Goal: Information Seeking & Learning: Learn about a topic

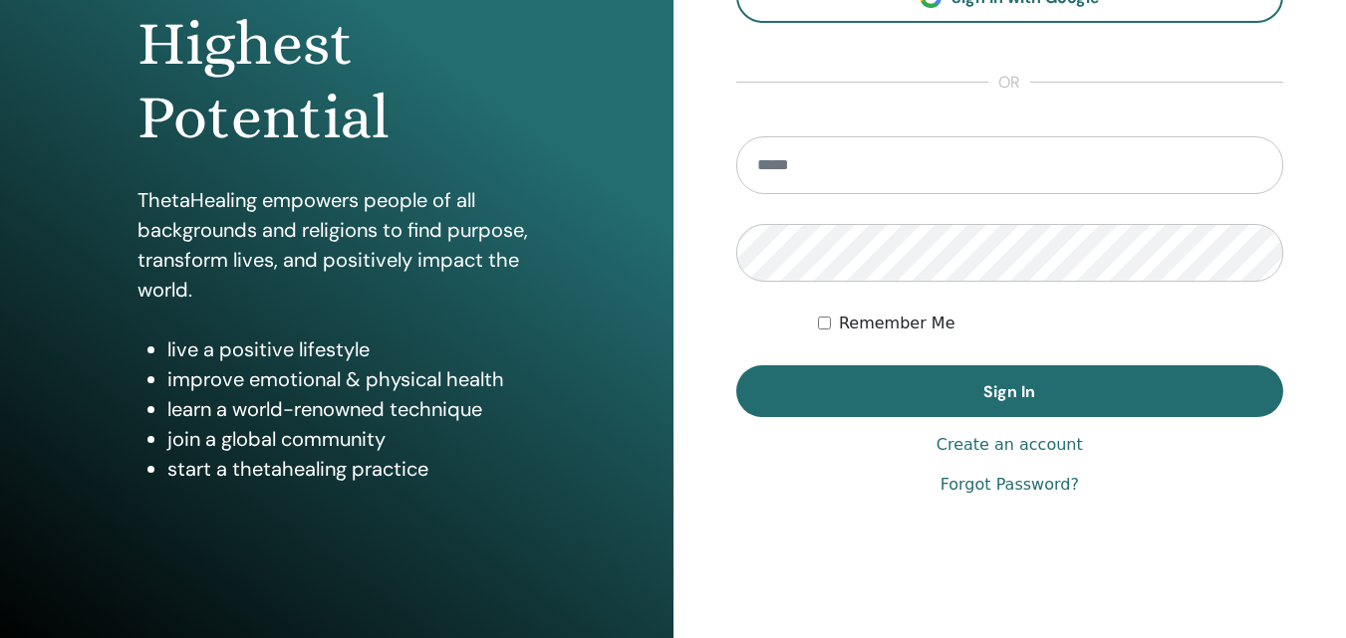
scroll to position [299, 0]
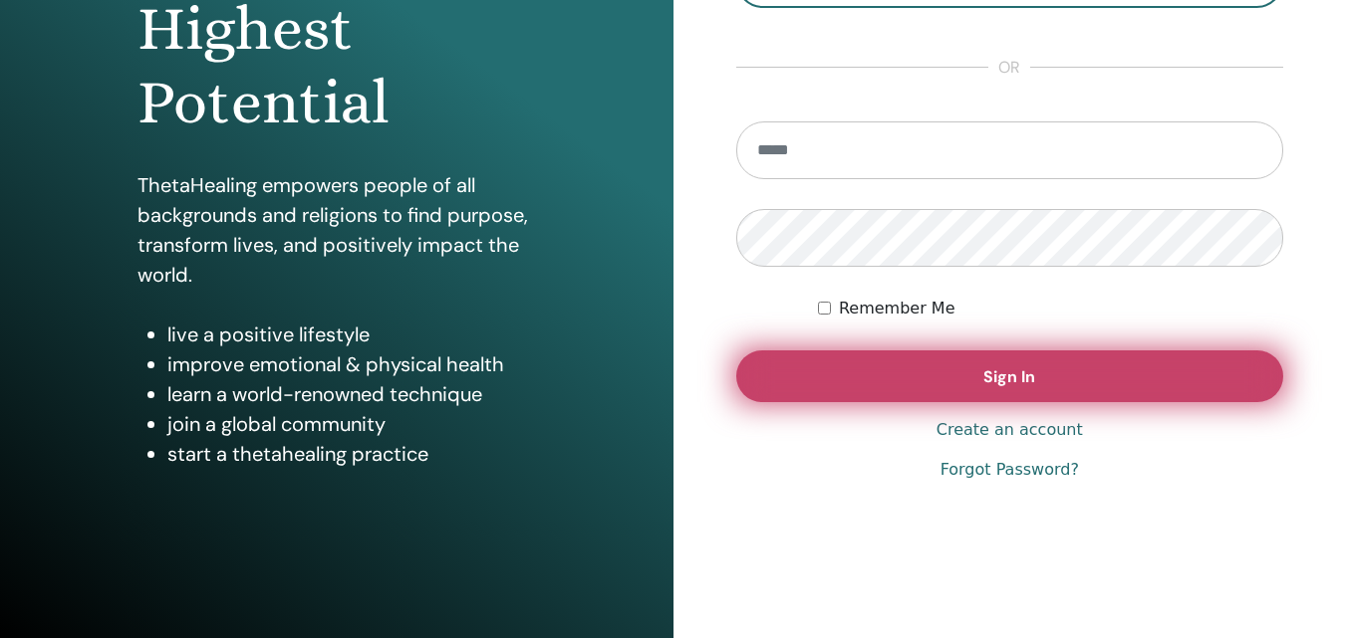
type input "**********"
click at [900, 385] on button "Sign In" at bounding box center [1010, 377] width 548 height 52
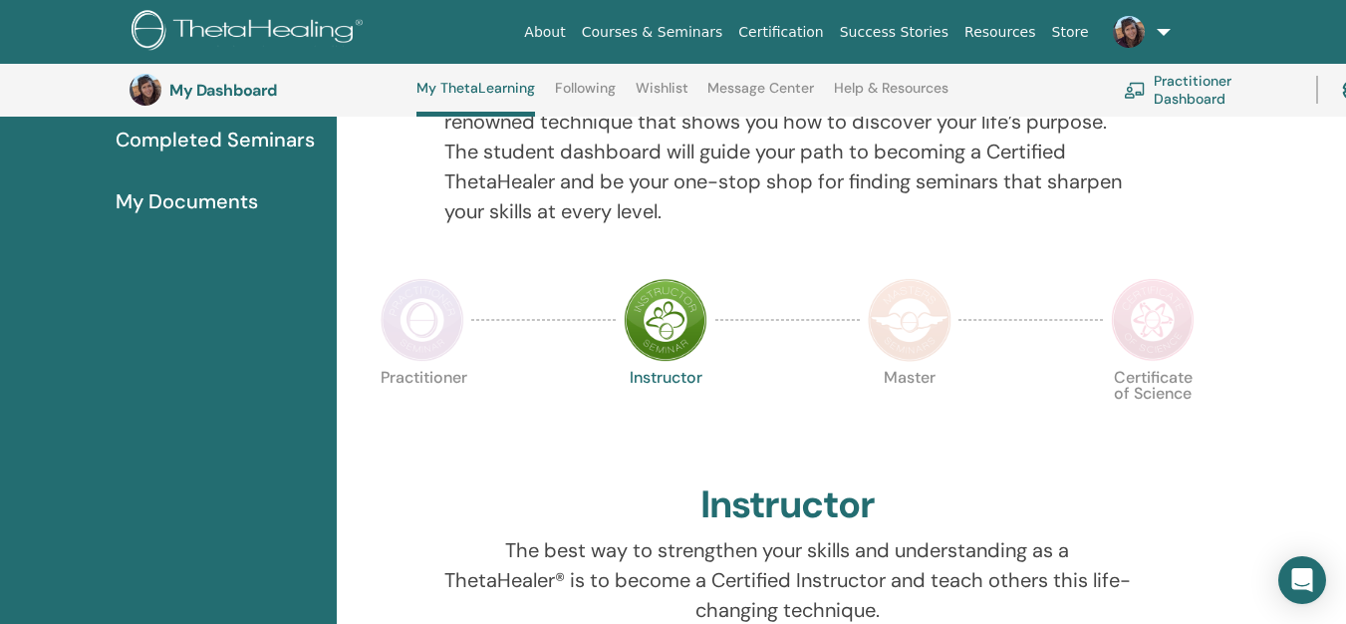
scroll to position [252, 0]
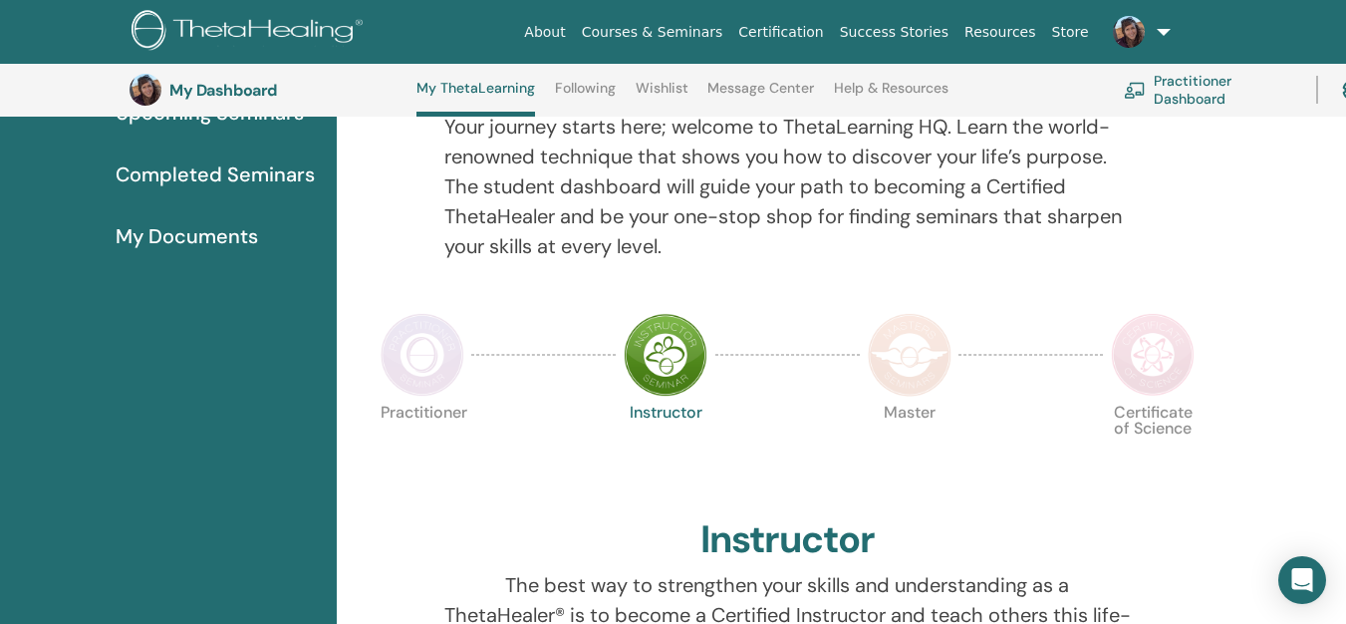
click at [429, 362] on img at bounding box center [423, 355] width 84 height 84
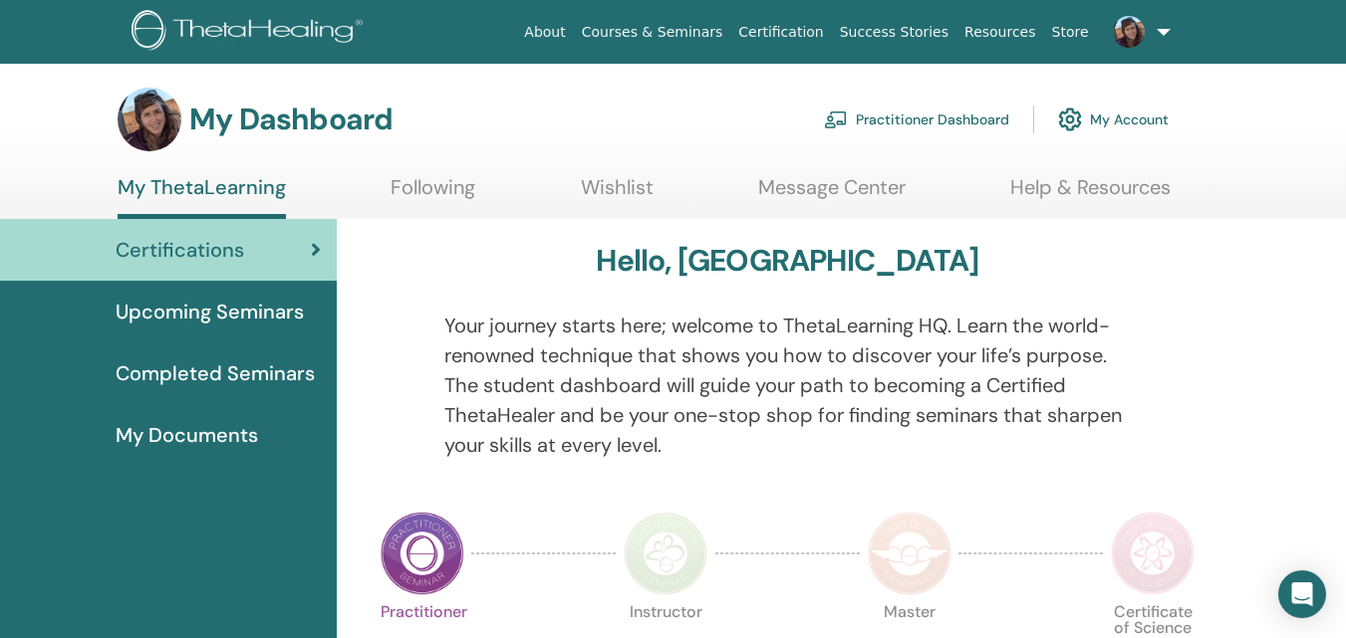
click at [1169, 35] on link at bounding box center [1138, 32] width 82 height 64
